Goal: Information Seeking & Learning: Learn about a topic

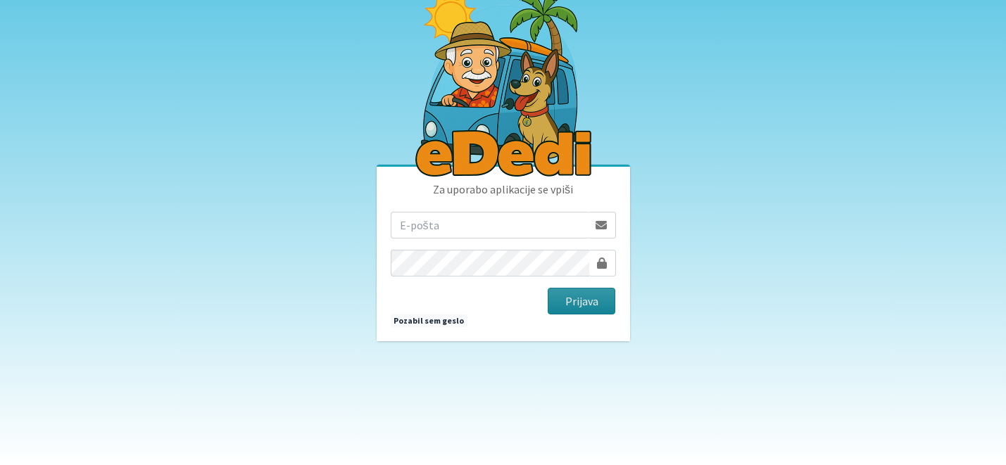
type input "katja.skulj@erps.si"
click at [592, 300] on button "Prijava" at bounding box center [581, 301] width 68 height 27
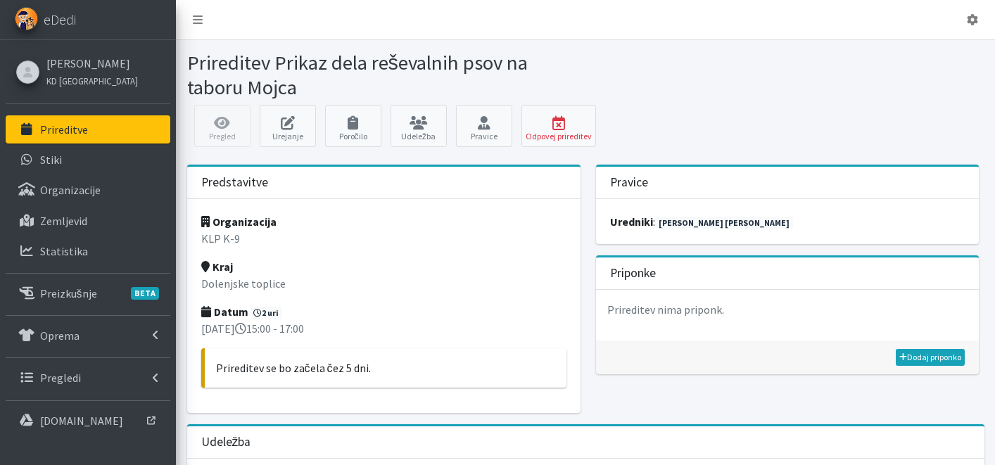
click at [126, 137] on link "Prireditve" at bounding box center [88, 129] width 165 height 28
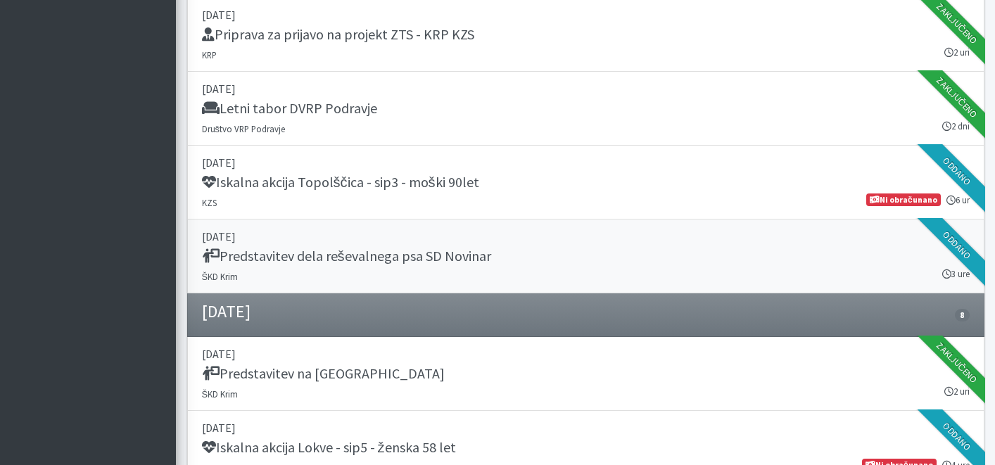
scroll to position [1195, 0]
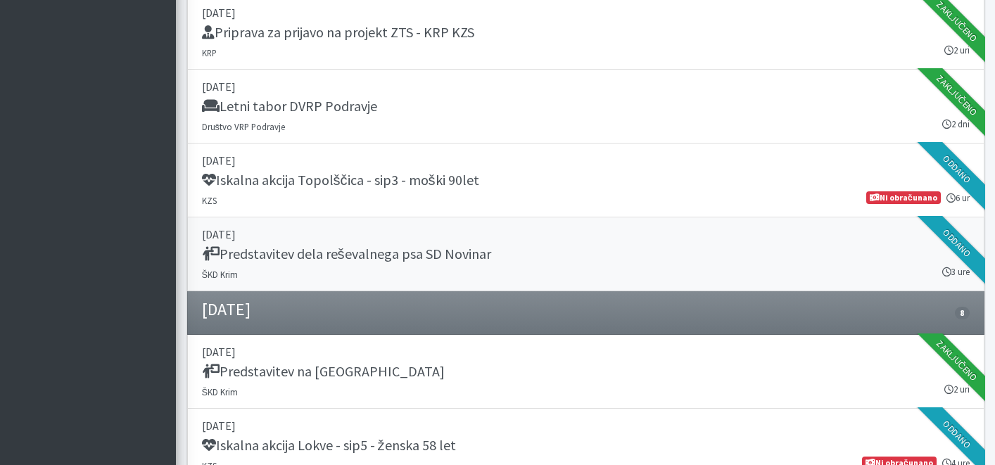
click at [390, 243] on link "[DATE] Predstavitev dela reševalnega psa SD Novinar ŠKD [GEOGRAPHIC_DATA] 3 ure…" at bounding box center [585, 254] width 797 height 74
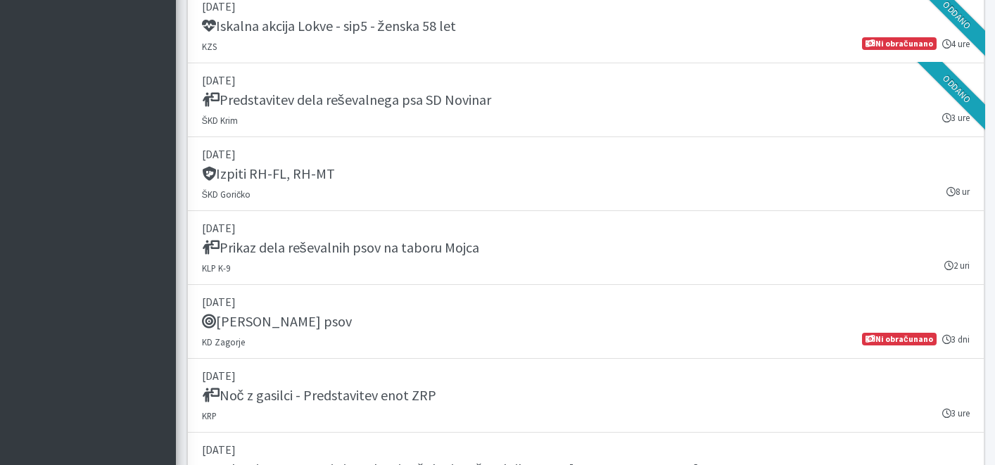
scroll to position [1636, 0]
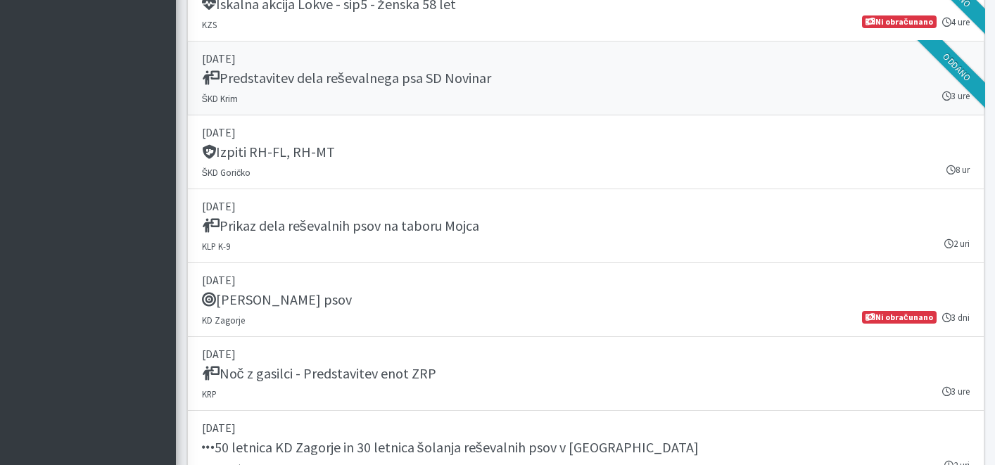
click at [445, 99] on link "[DATE] Predstavitev dela reševalnega psa SD Novinar ŠKD [GEOGRAPHIC_DATA] 3 ure…" at bounding box center [585, 79] width 797 height 74
click at [434, 229] on h5 "Prikaz dela reševalnih psov na taboru Mojca" at bounding box center [340, 225] width 277 height 17
click at [298, 156] on h5 "Izpiti RH-FL, RH-MT" at bounding box center [268, 152] width 133 height 17
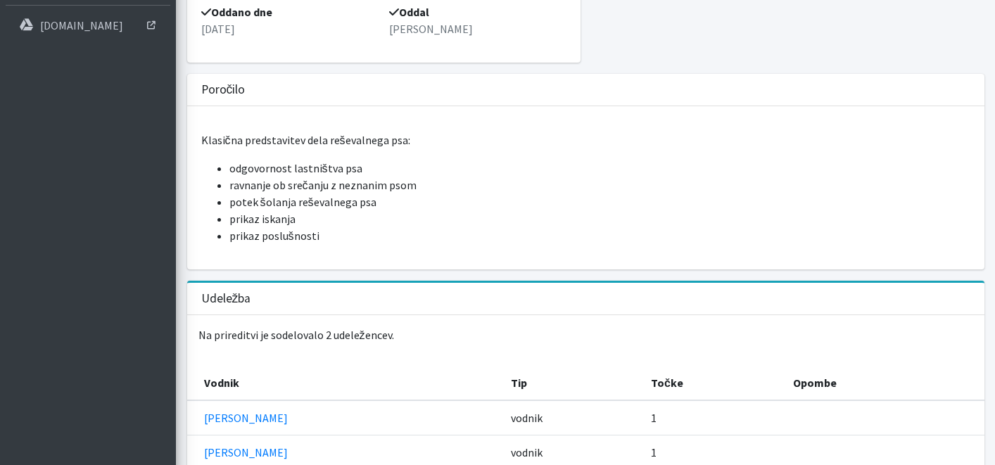
scroll to position [405, 0]
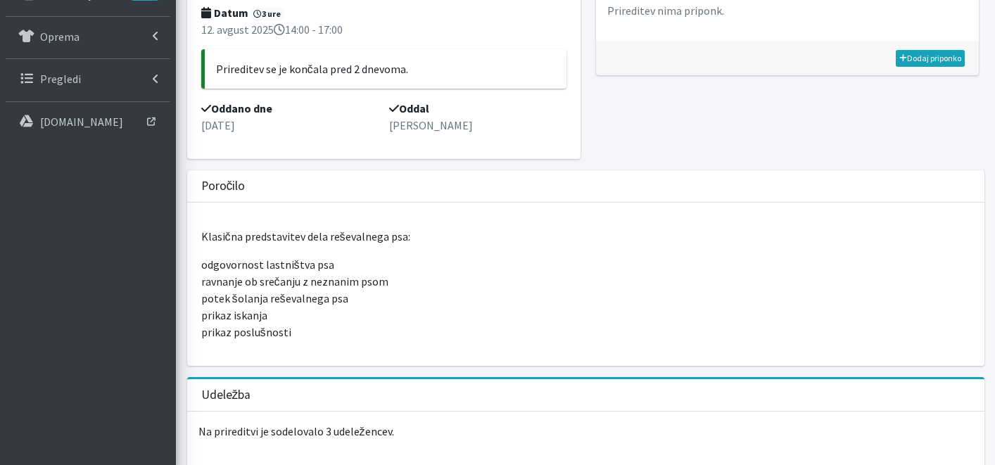
scroll to position [445, 0]
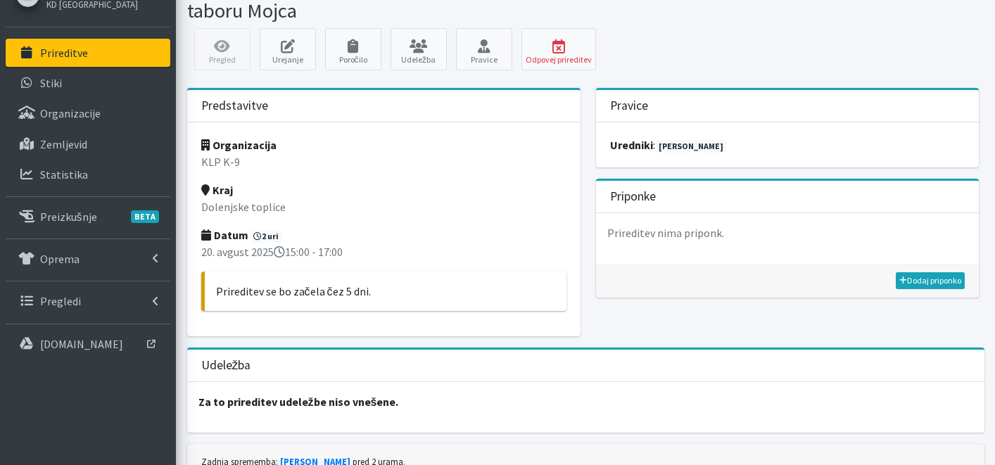
scroll to position [141, 0]
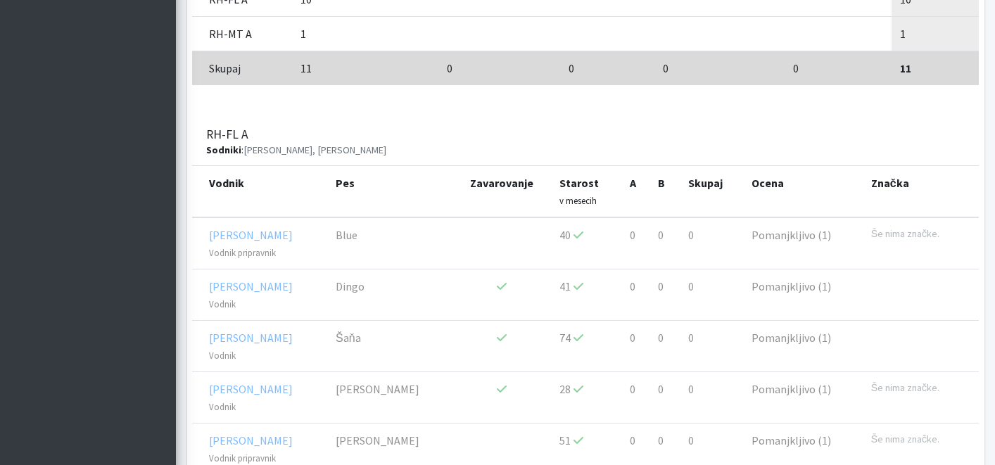
scroll to position [301, 0]
